Goal: Find specific page/section: Find specific page/section

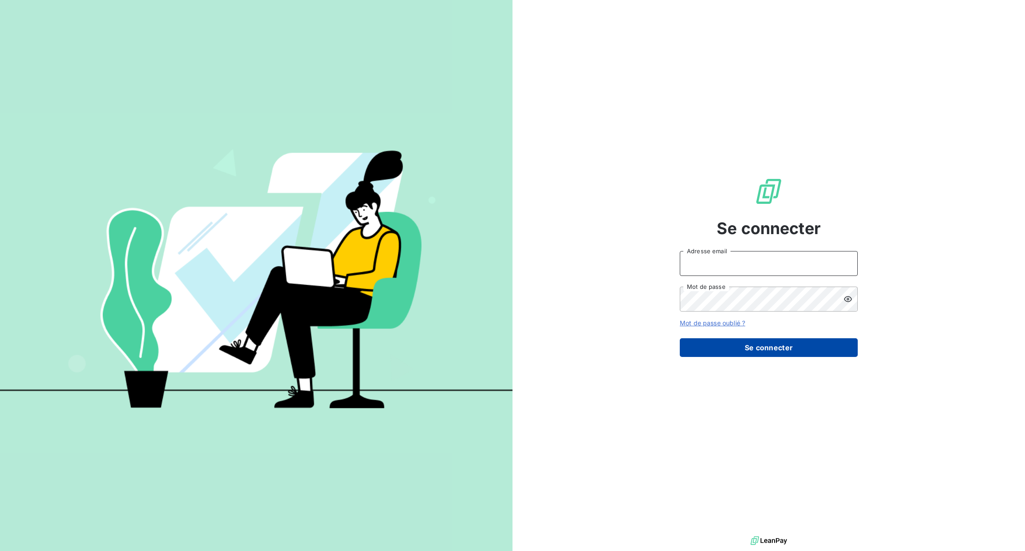
type input "[PERSON_NAME][EMAIL_ADDRESS][DOMAIN_NAME]"
click at [782, 343] on button "Se connecter" at bounding box center [769, 347] width 178 height 19
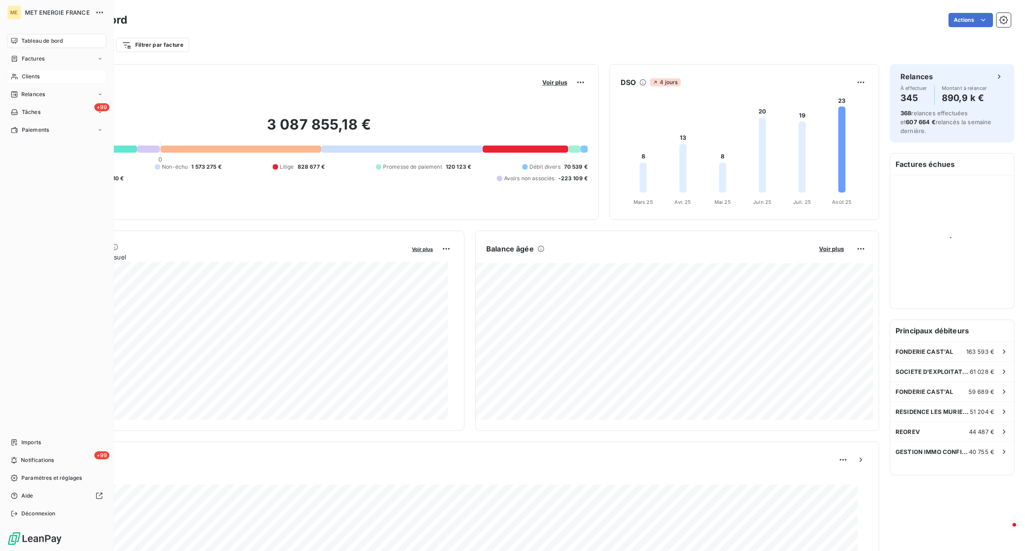
click at [26, 75] on span "Clients" at bounding box center [31, 77] width 18 height 8
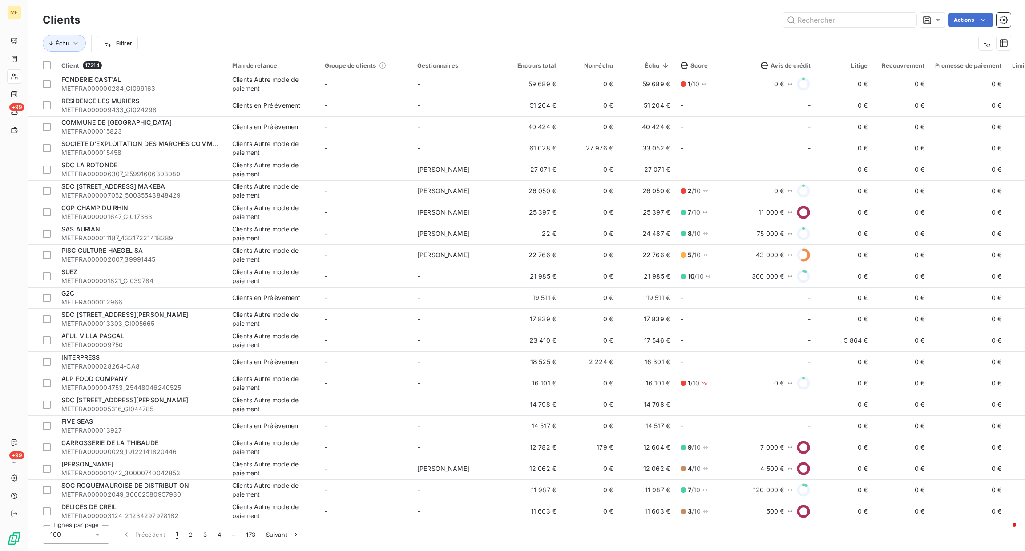
click at [203, 31] on div "Échu Filtrer" at bounding box center [527, 43] width 968 height 28
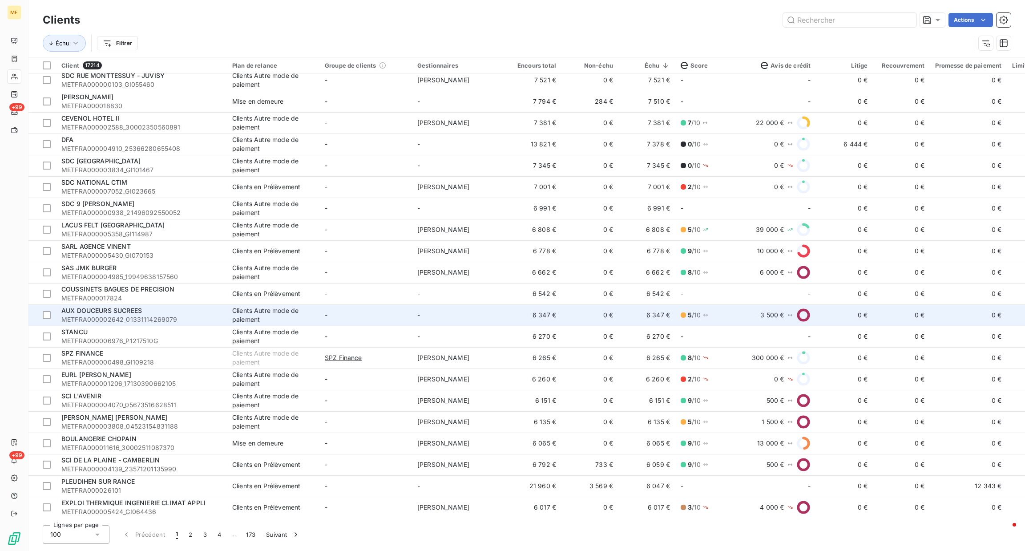
scroll to position [888, 0]
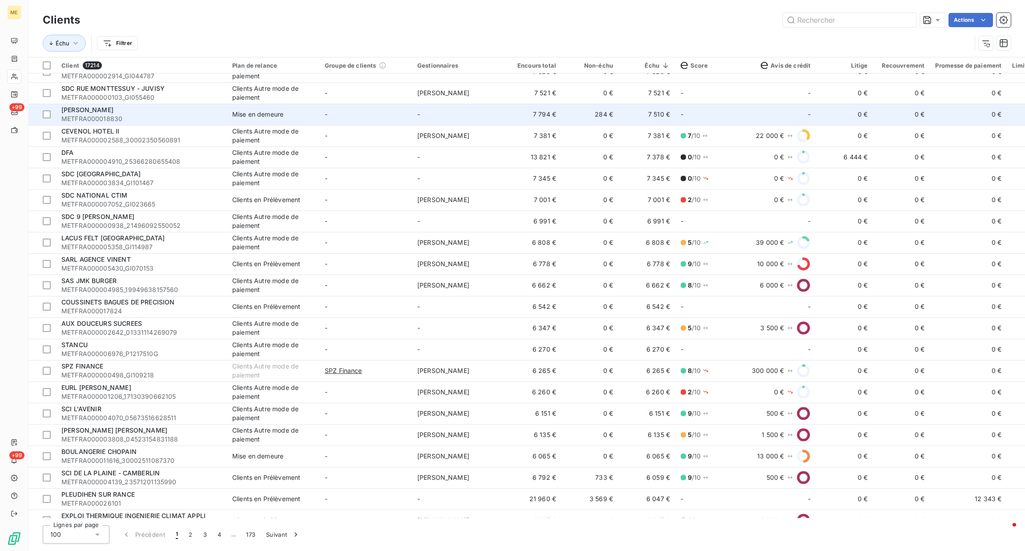
click at [732, 111] on td "-" at bounding box center [710, 114] width 71 height 21
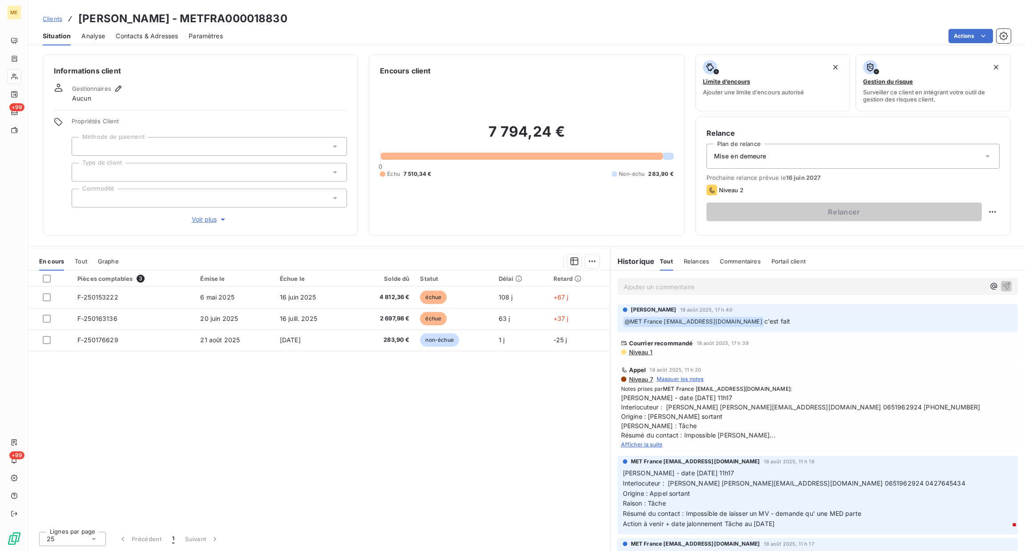
click at [655, 440] on div "Afficher la suite" at bounding box center [817, 444] width 393 height 9
click at [650, 444] on span "Afficher la suite" at bounding box center [642, 444] width 42 height 7
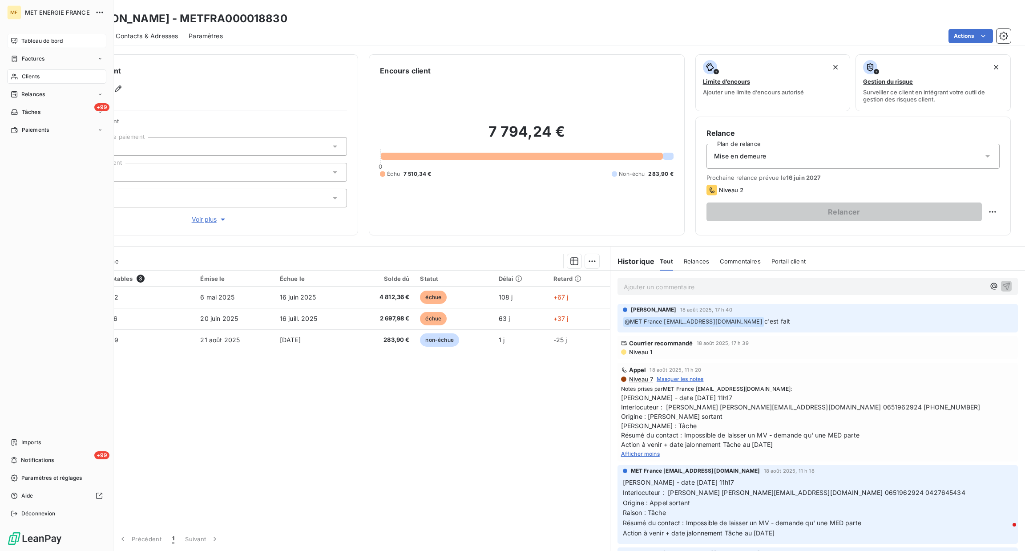
click at [16, 35] on div "Tableau de bord" at bounding box center [56, 41] width 99 height 14
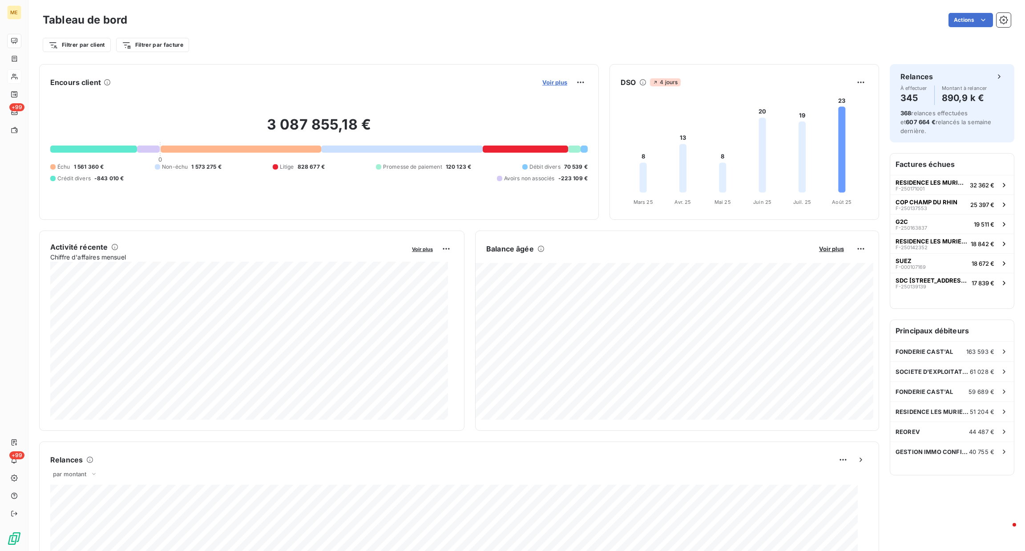
click at [555, 84] on span "Voir plus" at bounding box center [554, 82] width 25 height 7
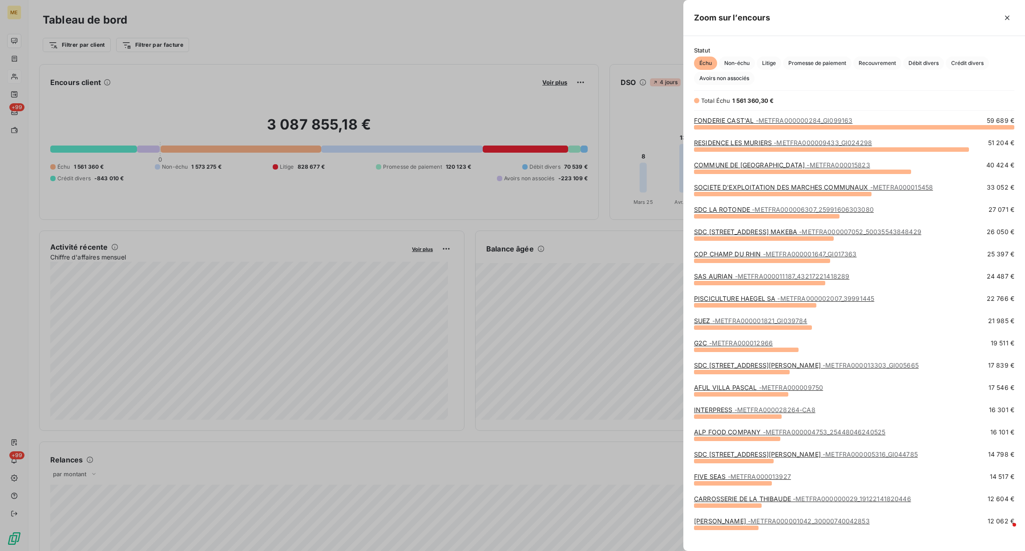
scroll to position [414, 331]
click at [648, 222] on div at bounding box center [512, 275] width 1025 height 551
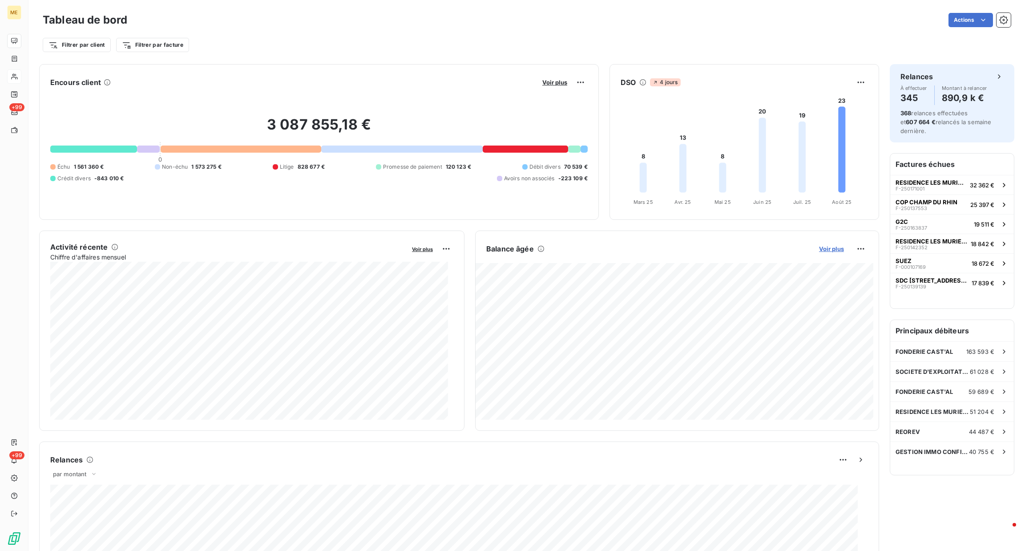
click at [828, 249] on span "Voir plus" at bounding box center [831, 248] width 25 height 7
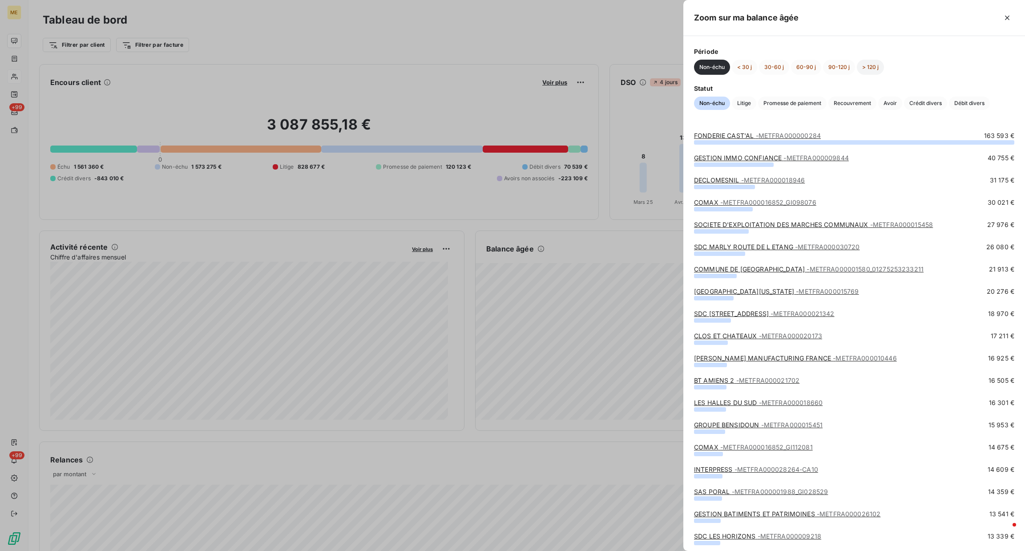
click at [863, 65] on button "> 120 j" at bounding box center [870, 67] width 27 height 15
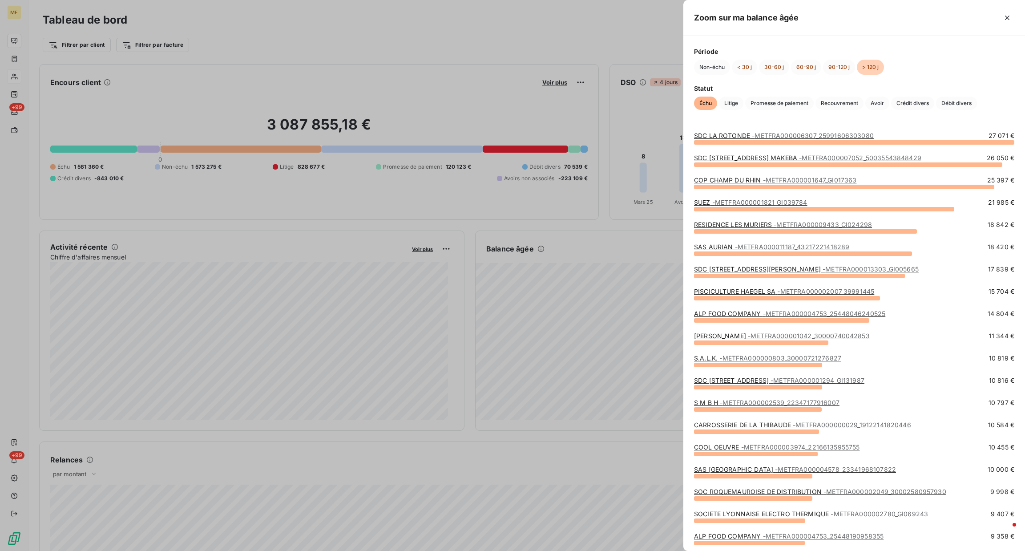
click at [823, 179] on span "- METFRA000001647_GI017363" at bounding box center [810, 180] width 94 height 8
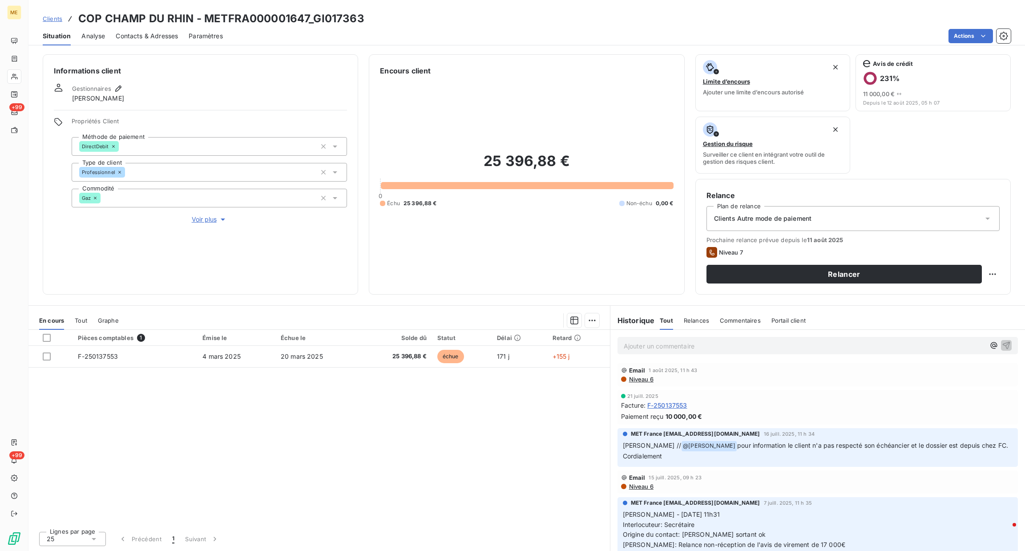
click at [210, 224] on span "Voir plus" at bounding box center [210, 219] width 36 height 9
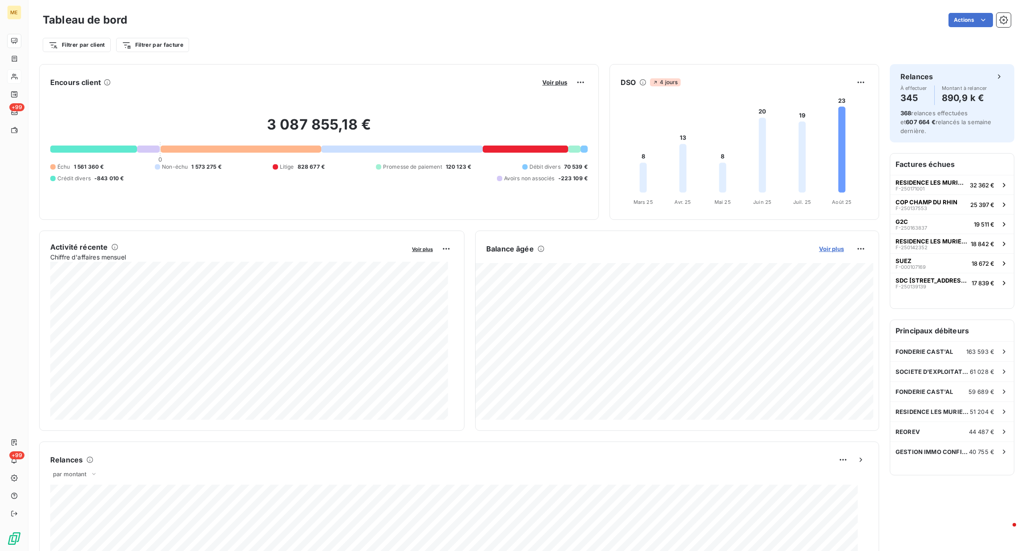
click at [832, 248] on span "Voir plus" at bounding box center [831, 248] width 25 height 7
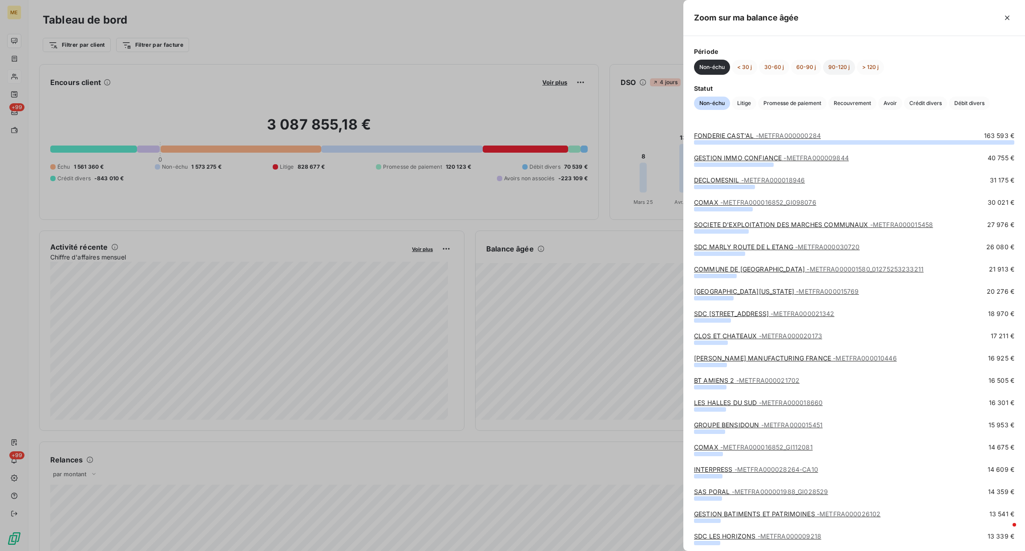
click at [837, 72] on button "90-120 j" at bounding box center [839, 67] width 32 height 15
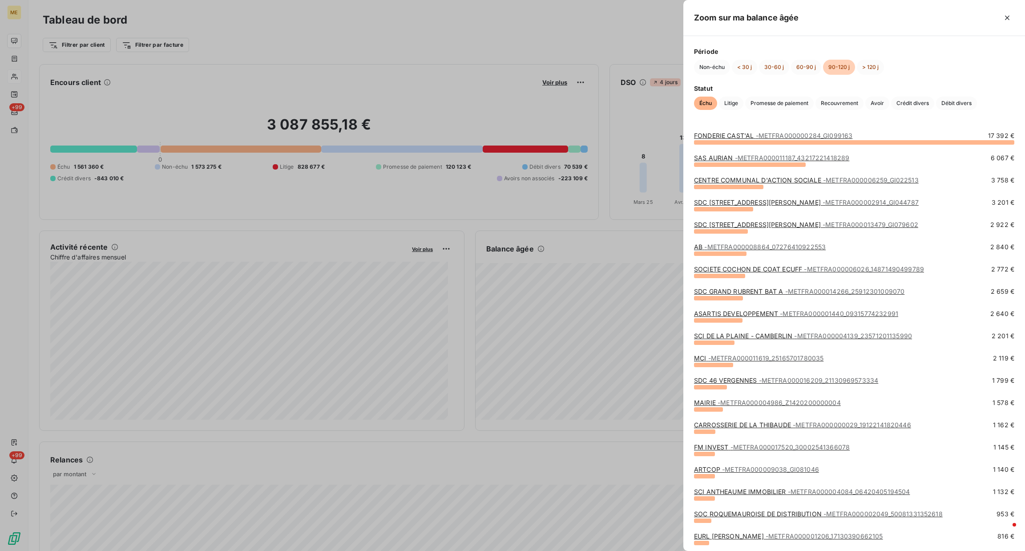
click at [770, 360] on span "- METFRA000011619_25165701780035" at bounding box center [766, 358] width 116 height 8
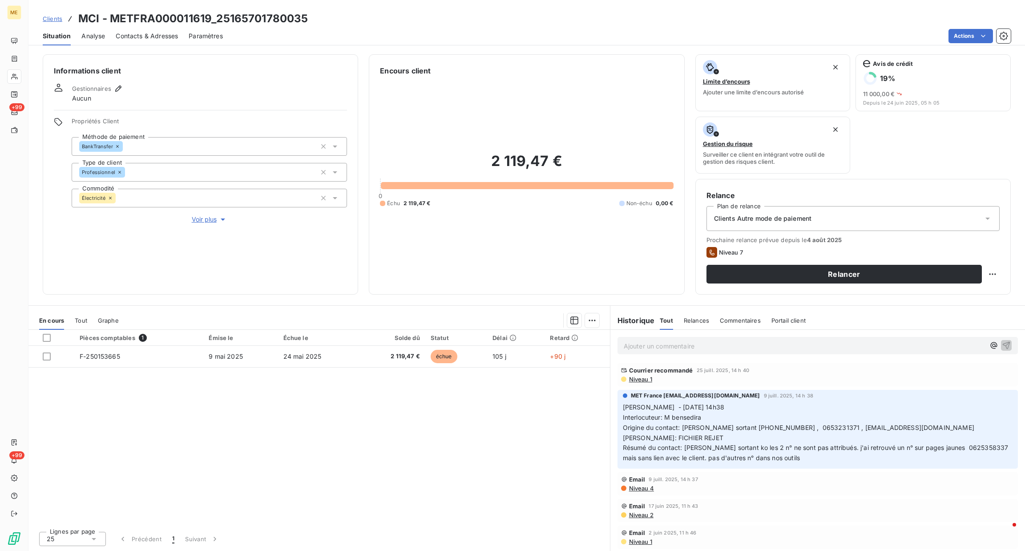
click at [84, 320] on span "Tout" at bounding box center [81, 320] width 12 height 7
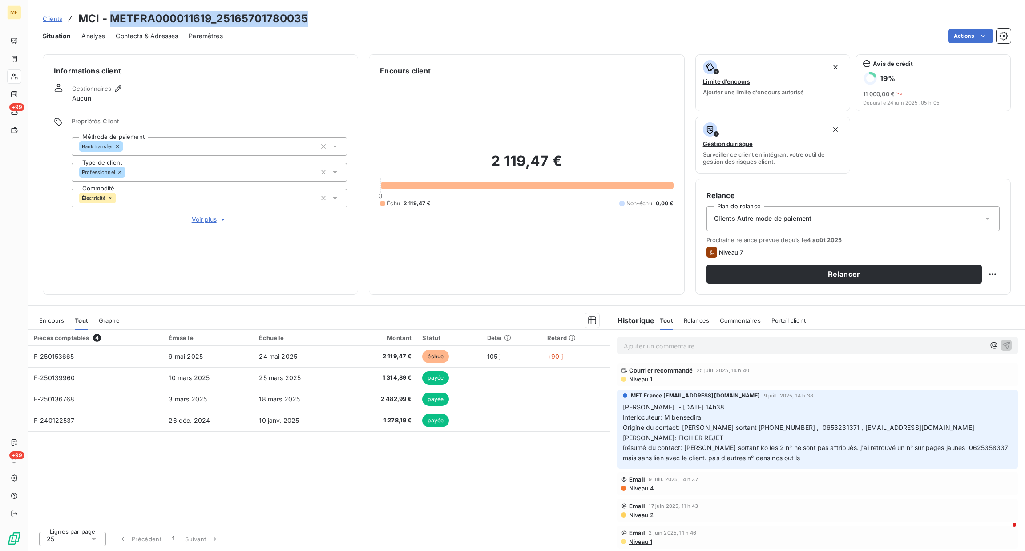
drag, startPoint x: 113, startPoint y: 22, endPoint x: 305, endPoint y: 23, distance: 192.7
click at [305, 23] on h3 "MCI - METFRA000011619_25165701780035" at bounding box center [193, 19] width 230 height 16
copy h3 "METFRA000011619_25165701780035"
click at [695, 336] on div "Ajouter un commentaire ﻿" at bounding box center [817, 346] width 415 height 32
click at [694, 343] on p "Ajouter un commentaire ﻿" at bounding box center [804, 345] width 361 height 11
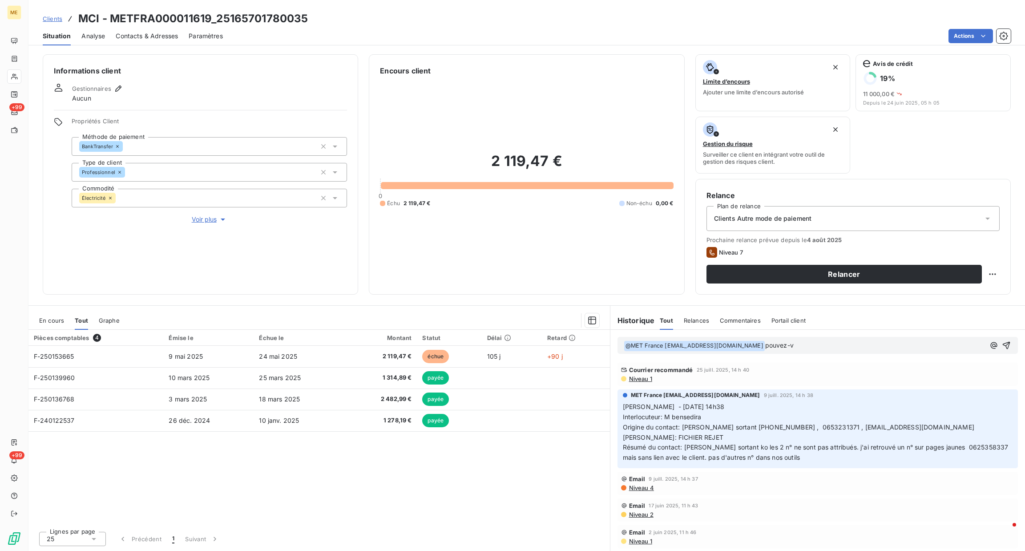
click at [196, 220] on span "Voir plus" at bounding box center [210, 219] width 36 height 9
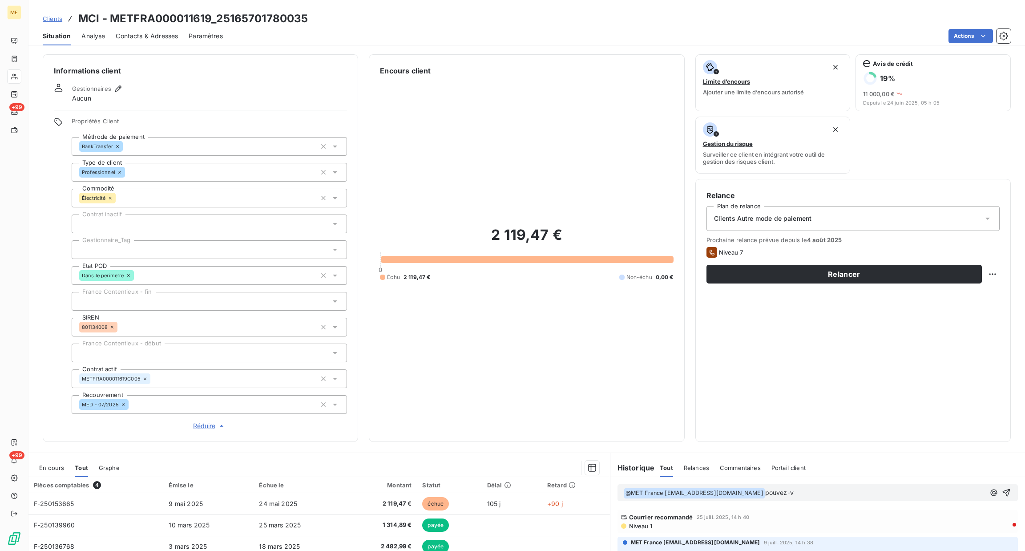
click at [804, 492] on p "﻿ @ MET [GEOGRAPHIC_DATA] [EMAIL_ADDRESS][DOMAIN_NAME] ﻿ pouvez-v" at bounding box center [804, 493] width 361 height 11
click at [1002, 493] on icon "button" at bounding box center [1006, 492] width 9 height 9
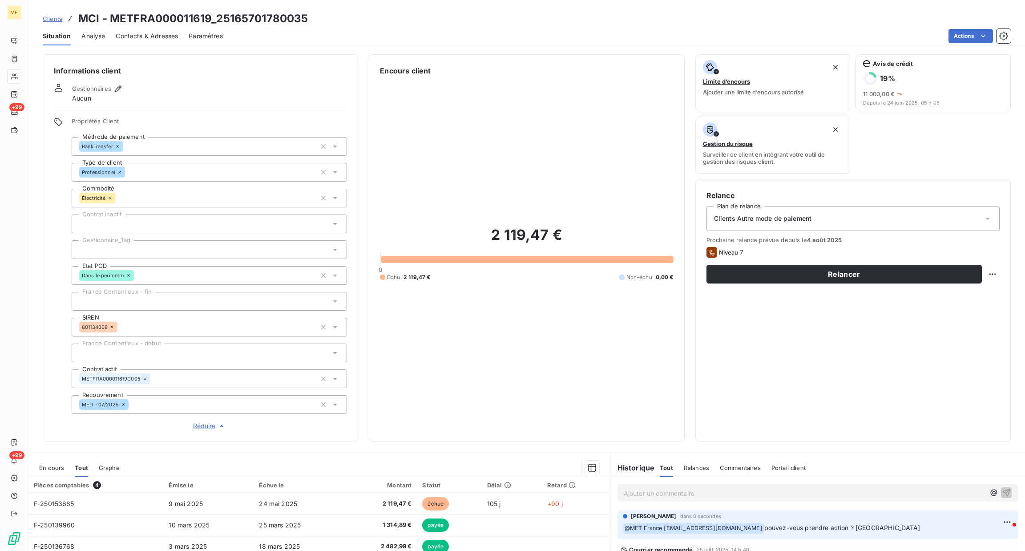
click at [51, 20] on span "Clients" at bounding box center [53, 18] width 20 height 7
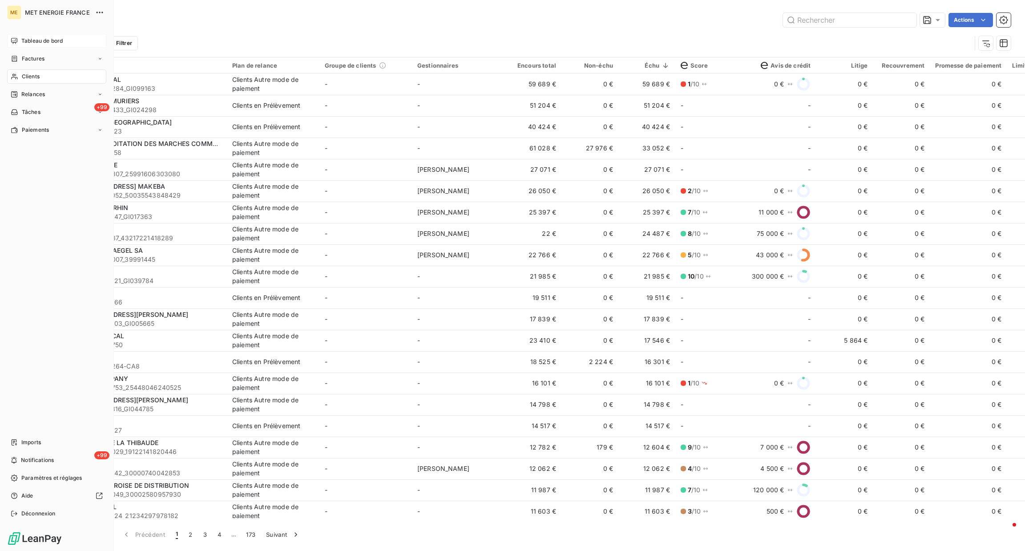
click at [14, 46] on div "Tableau de bord" at bounding box center [56, 41] width 99 height 14
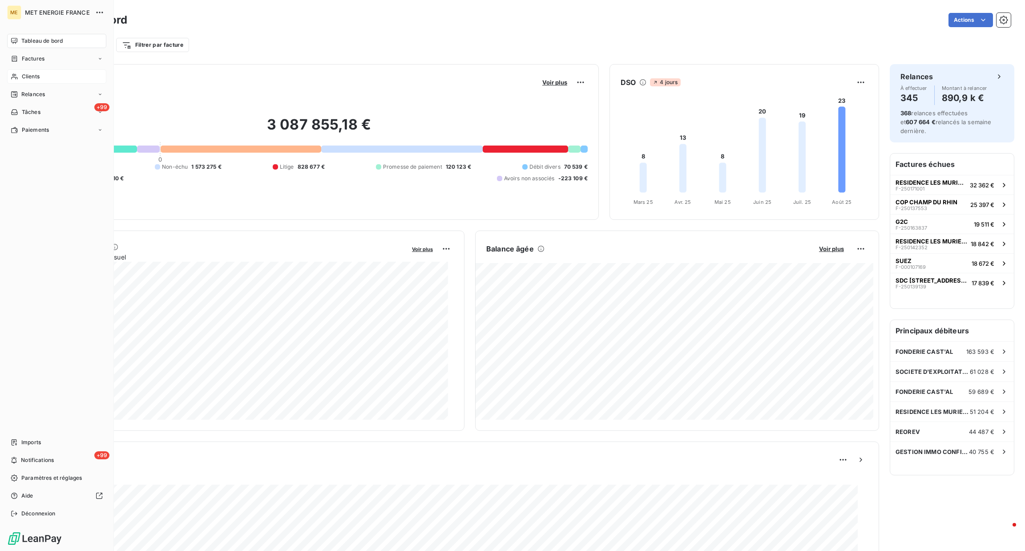
click at [20, 77] on div "Clients" at bounding box center [56, 76] width 99 height 14
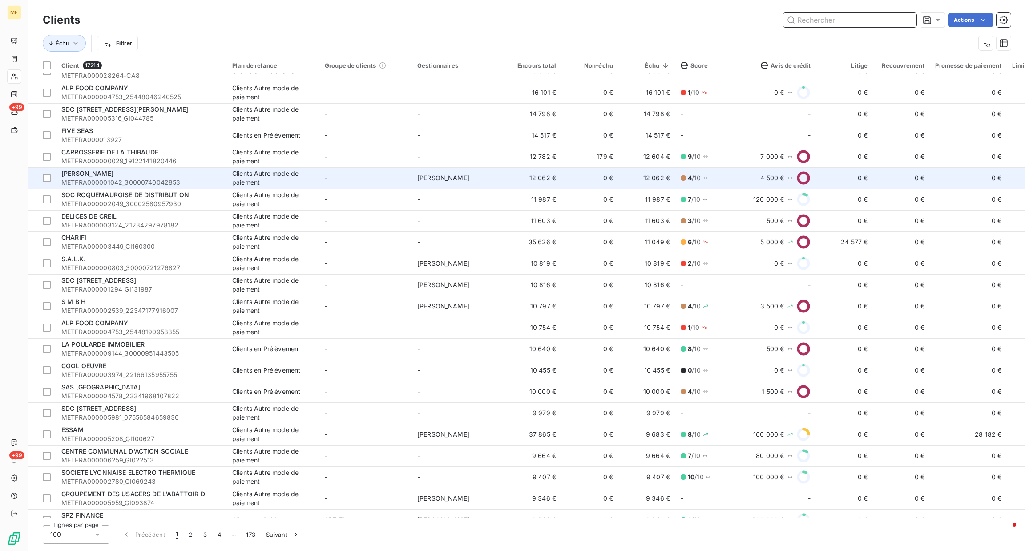
scroll to position [231, 0]
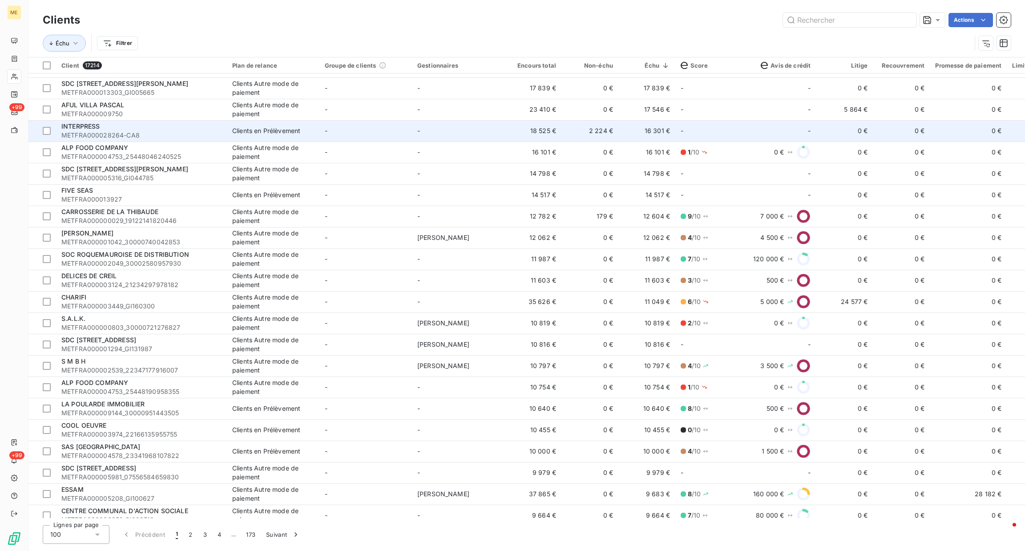
click at [198, 137] on span "METFRA000028264-CA8" at bounding box center [141, 135] width 160 height 9
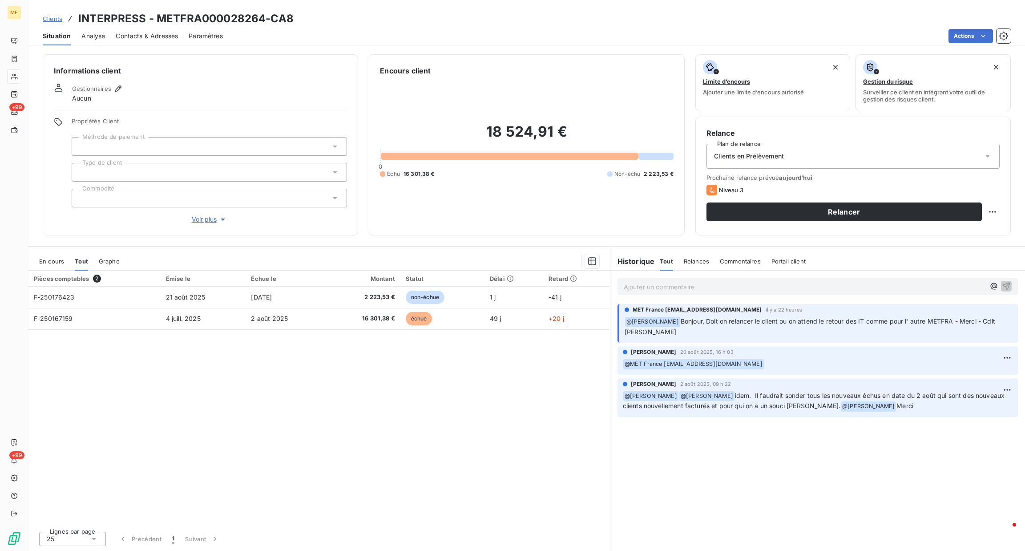
click at [707, 285] on p "Ajouter un commentaire ﻿" at bounding box center [804, 286] width 361 height 11
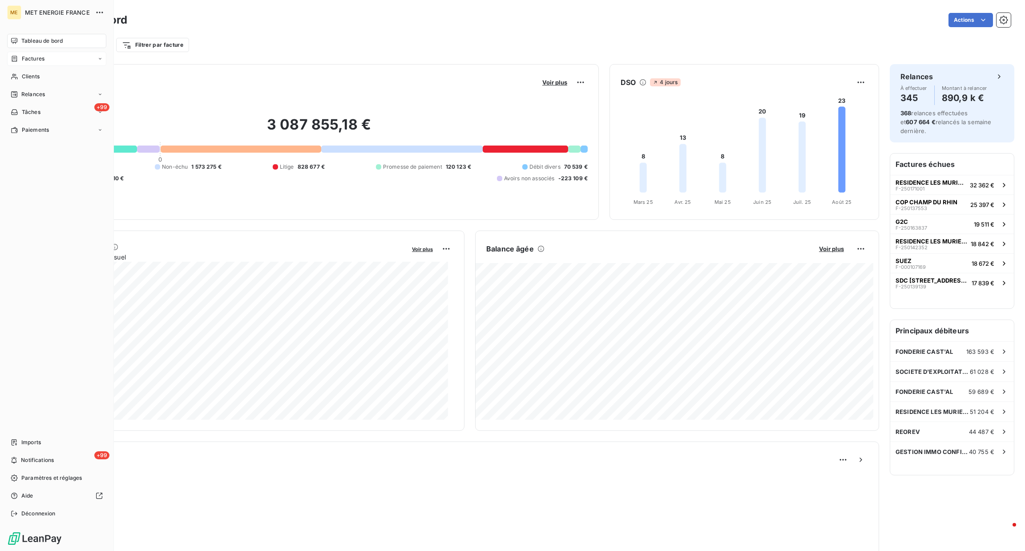
click at [27, 62] on span "Factures" at bounding box center [33, 59] width 23 height 8
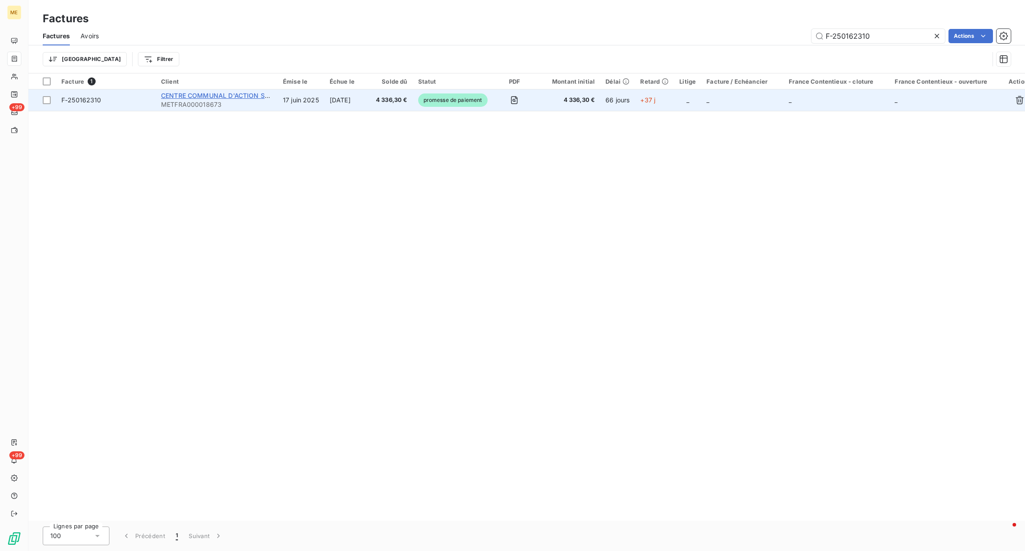
type input "F-250162310"
click at [236, 96] on span "CENTRE COMMUNAL D'ACTION SOCIALE" at bounding box center [224, 96] width 127 height 8
